Goal: Task Accomplishment & Management: Use online tool/utility

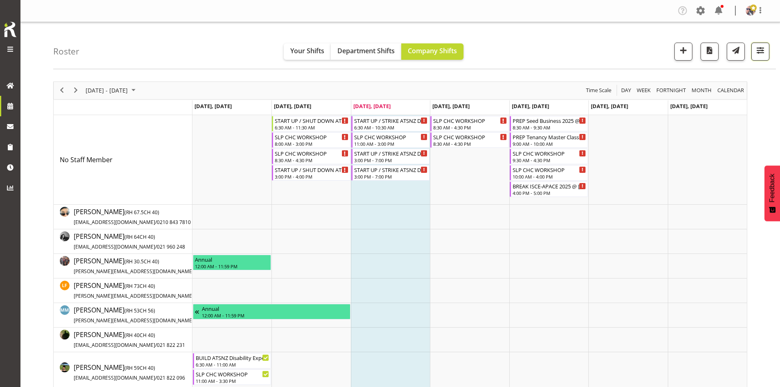
click at [767, 51] on button "button" at bounding box center [761, 52] width 18 height 18
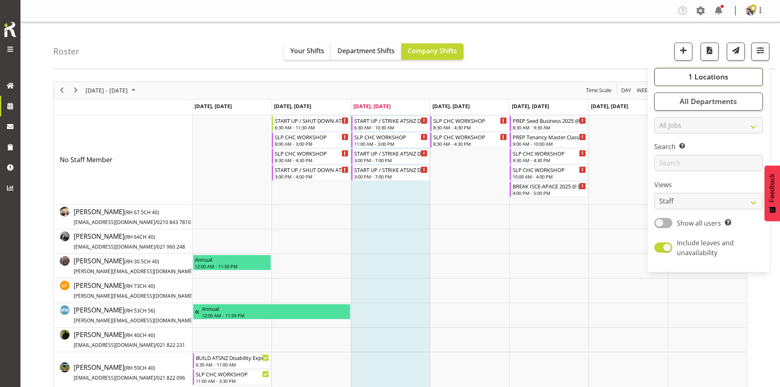
click at [718, 75] on span "1 Locations" at bounding box center [709, 77] width 40 height 10
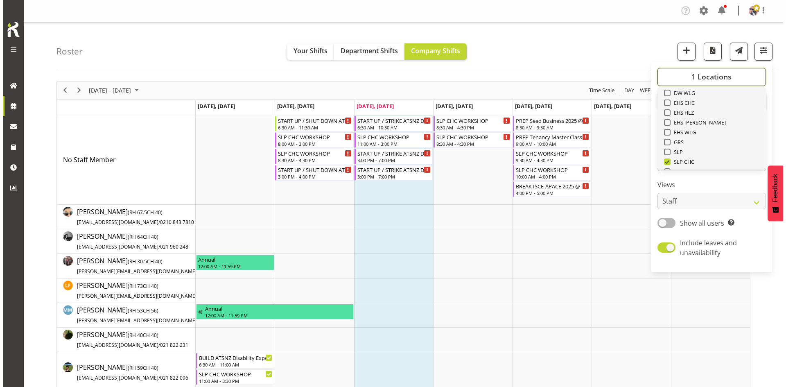
scroll to position [82, 0]
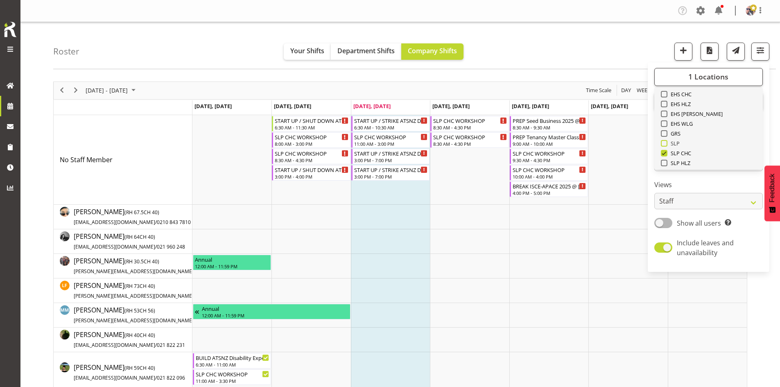
click at [678, 140] on span "SLP" at bounding box center [674, 143] width 13 height 7
click at [666, 140] on input "SLP" at bounding box center [663, 142] width 5 height 5
checkbox input "true"
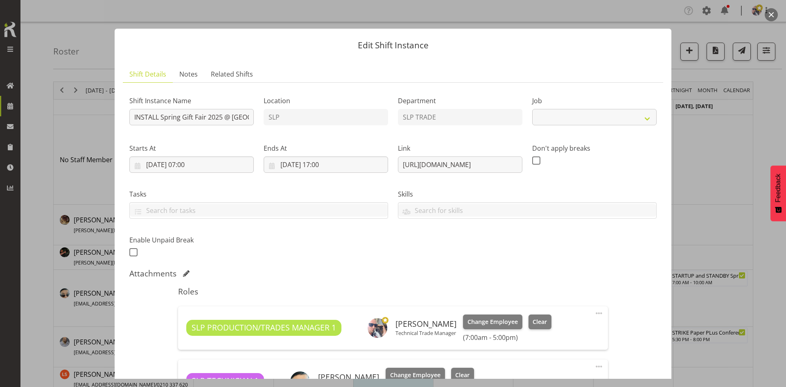
select select "9150"
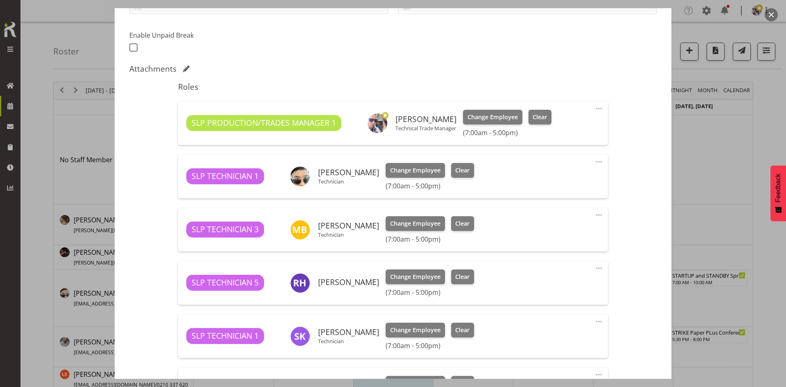
scroll to position [287, 0]
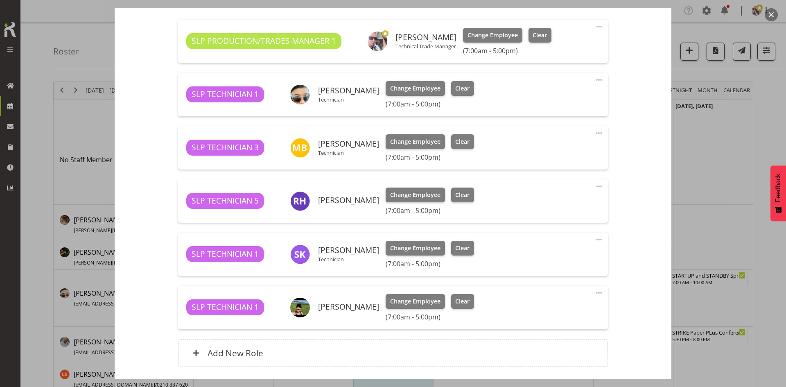
click at [707, 134] on div at bounding box center [393, 193] width 786 height 387
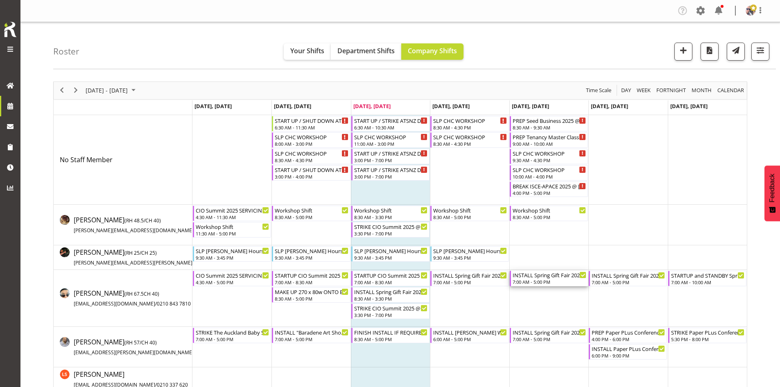
click at [557, 281] on div "7:00 AM - 5:00 PM" at bounding box center [550, 282] width 74 height 7
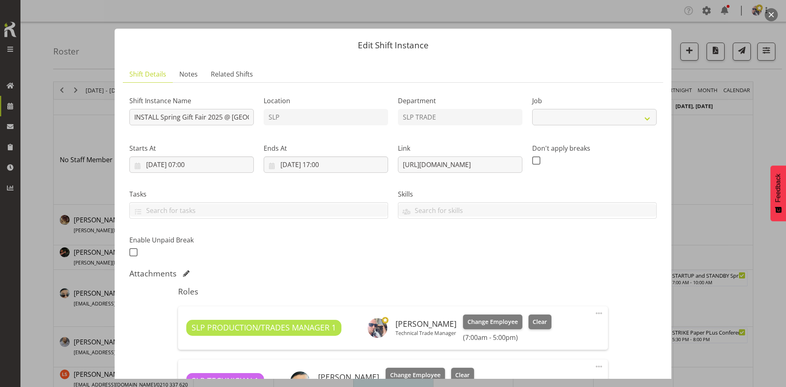
select select "9150"
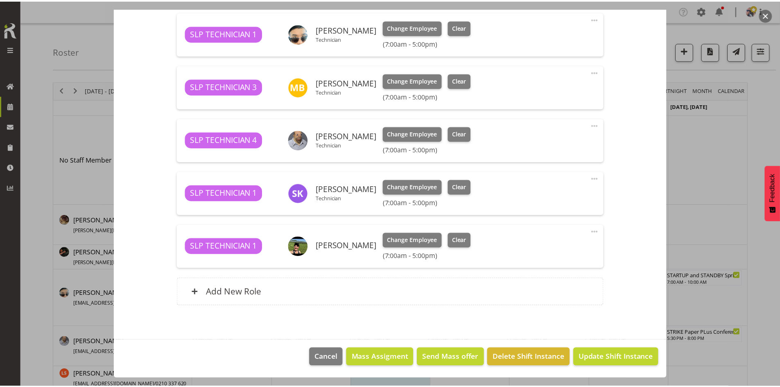
scroll to position [225, 0]
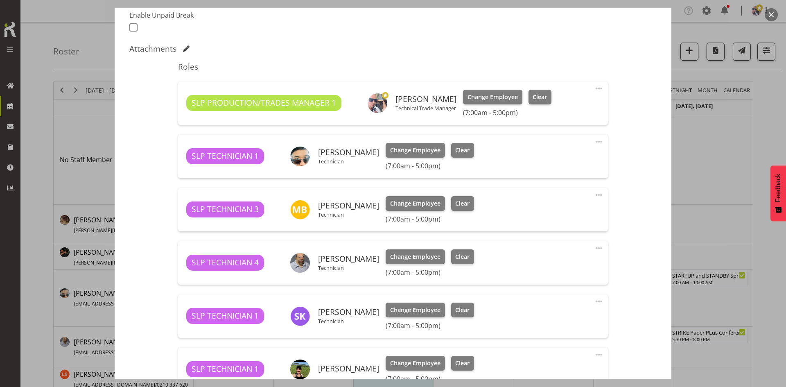
click at [775, 10] on button "button" at bounding box center [771, 14] width 13 height 13
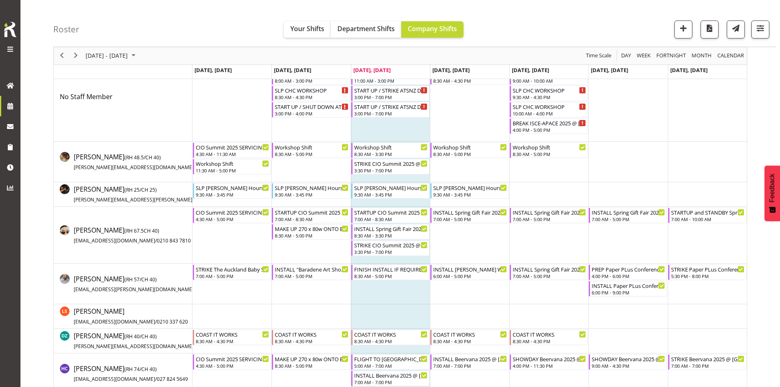
scroll to position [0, 0]
